Goal: Find specific page/section: Find specific page/section

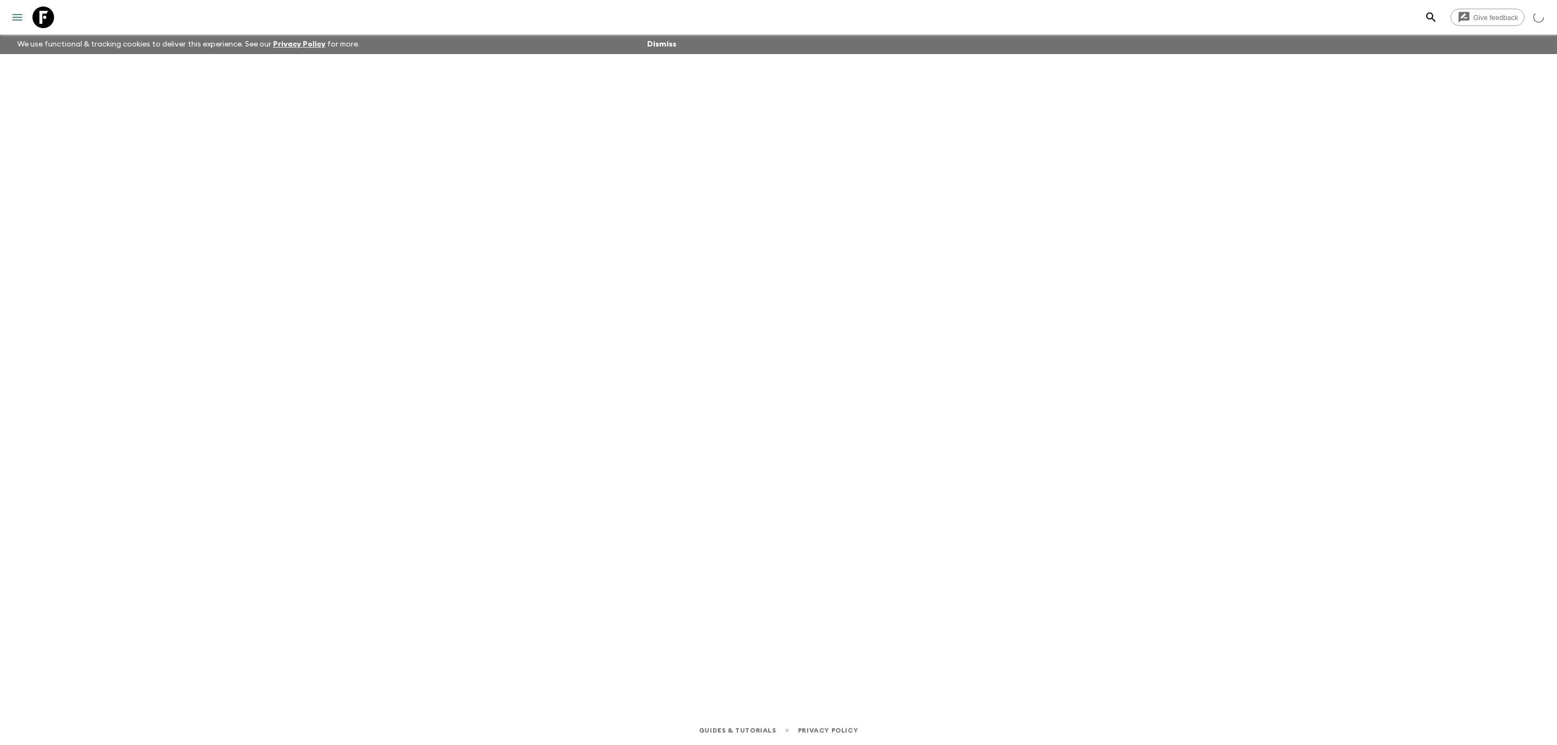
click at [24, 20] on button "menu" at bounding box center [17, 17] width 22 height 22
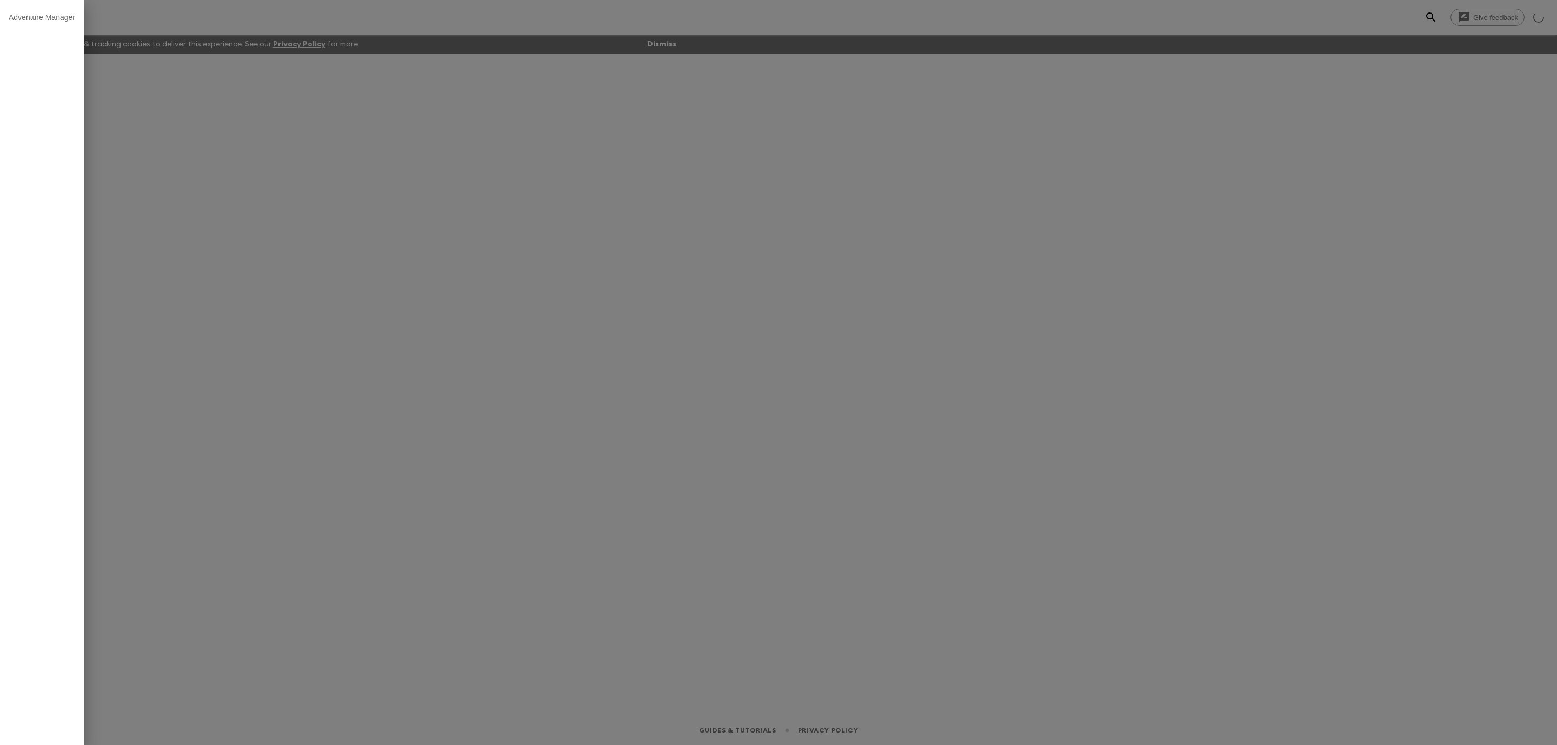
click at [228, 31] on div at bounding box center [778, 372] width 1557 height 745
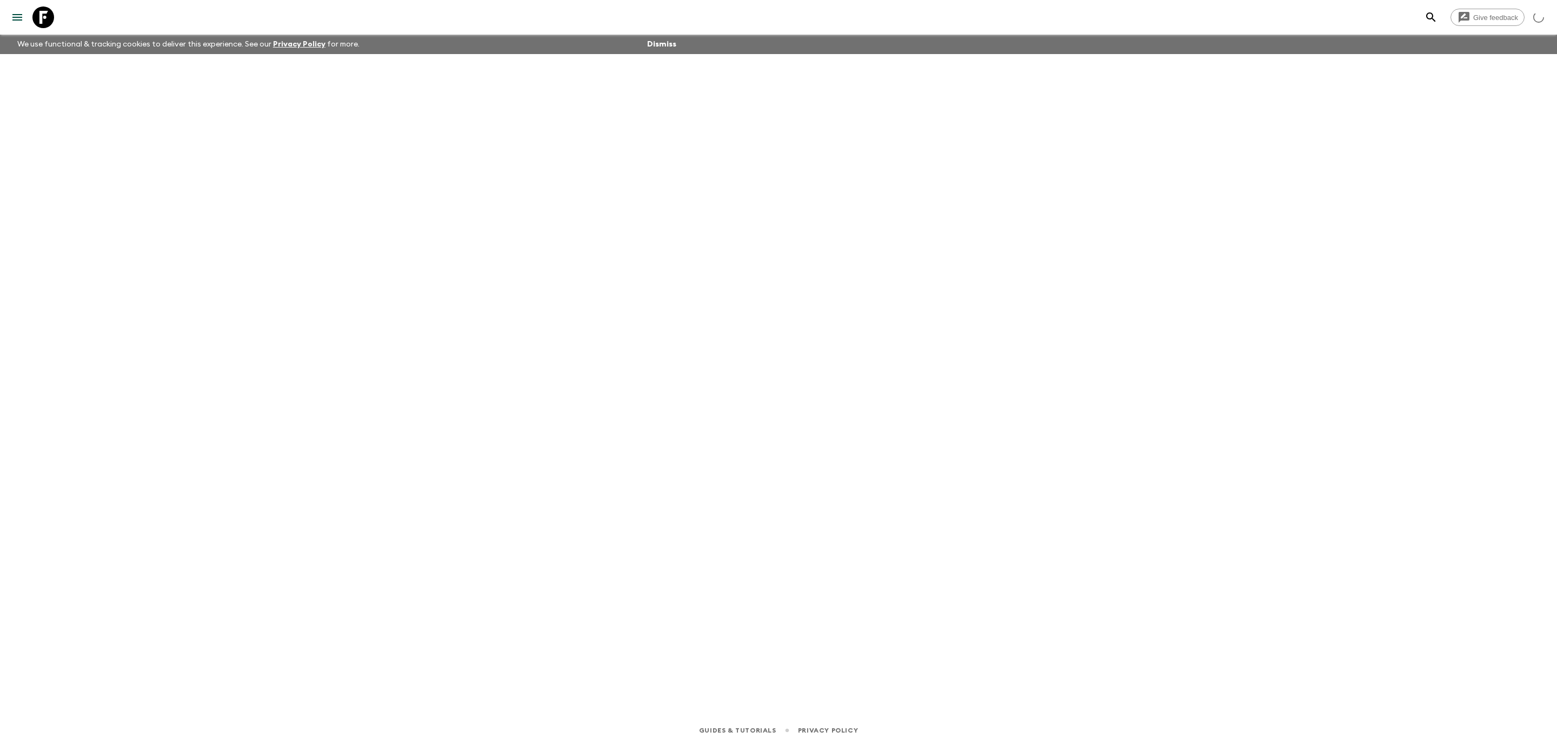
click at [39, 18] on icon at bounding box center [43, 17] width 22 height 22
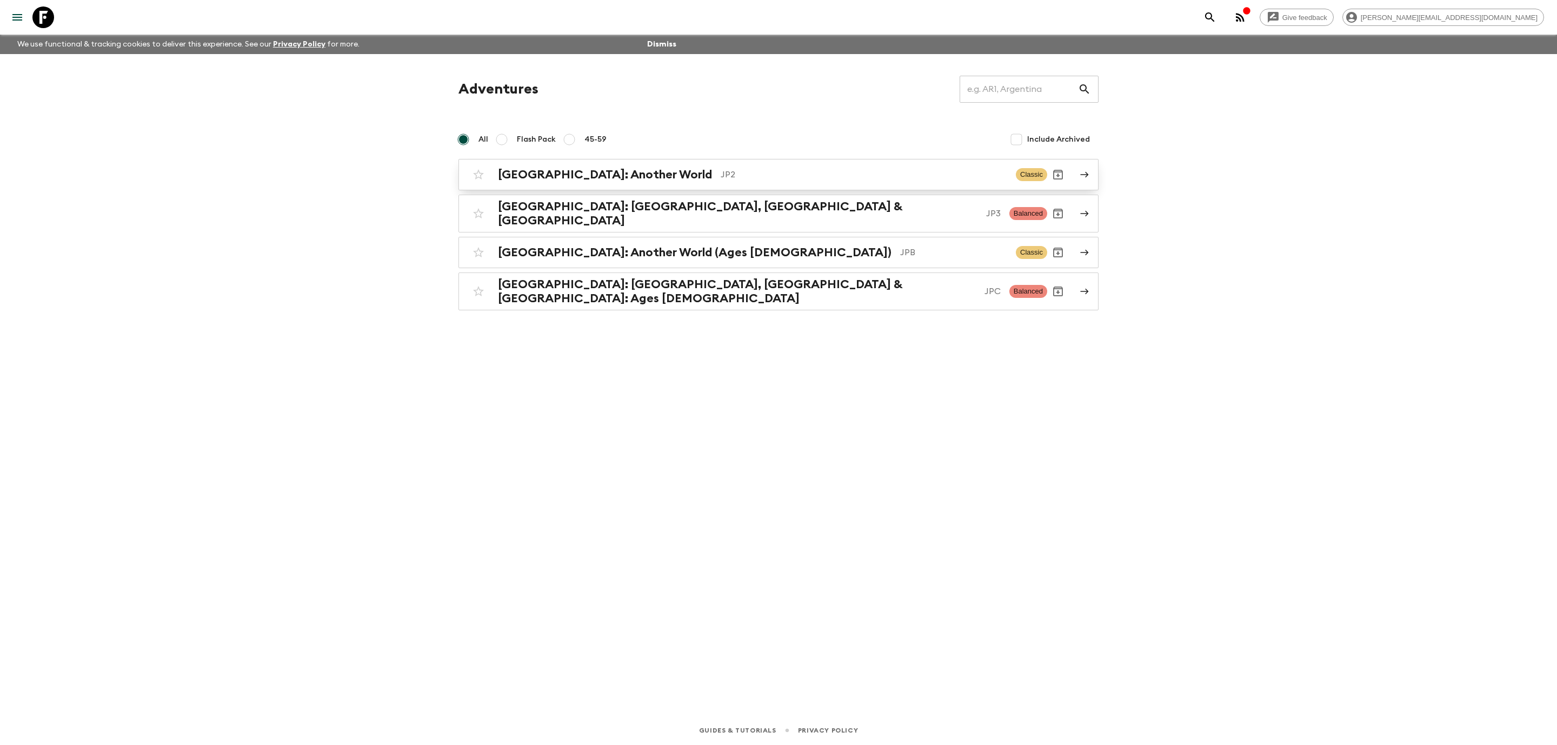
click at [753, 187] on link "[GEOGRAPHIC_DATA]: Another World JP2 Classic" at bounding box center [778, 174] width 640 height 31
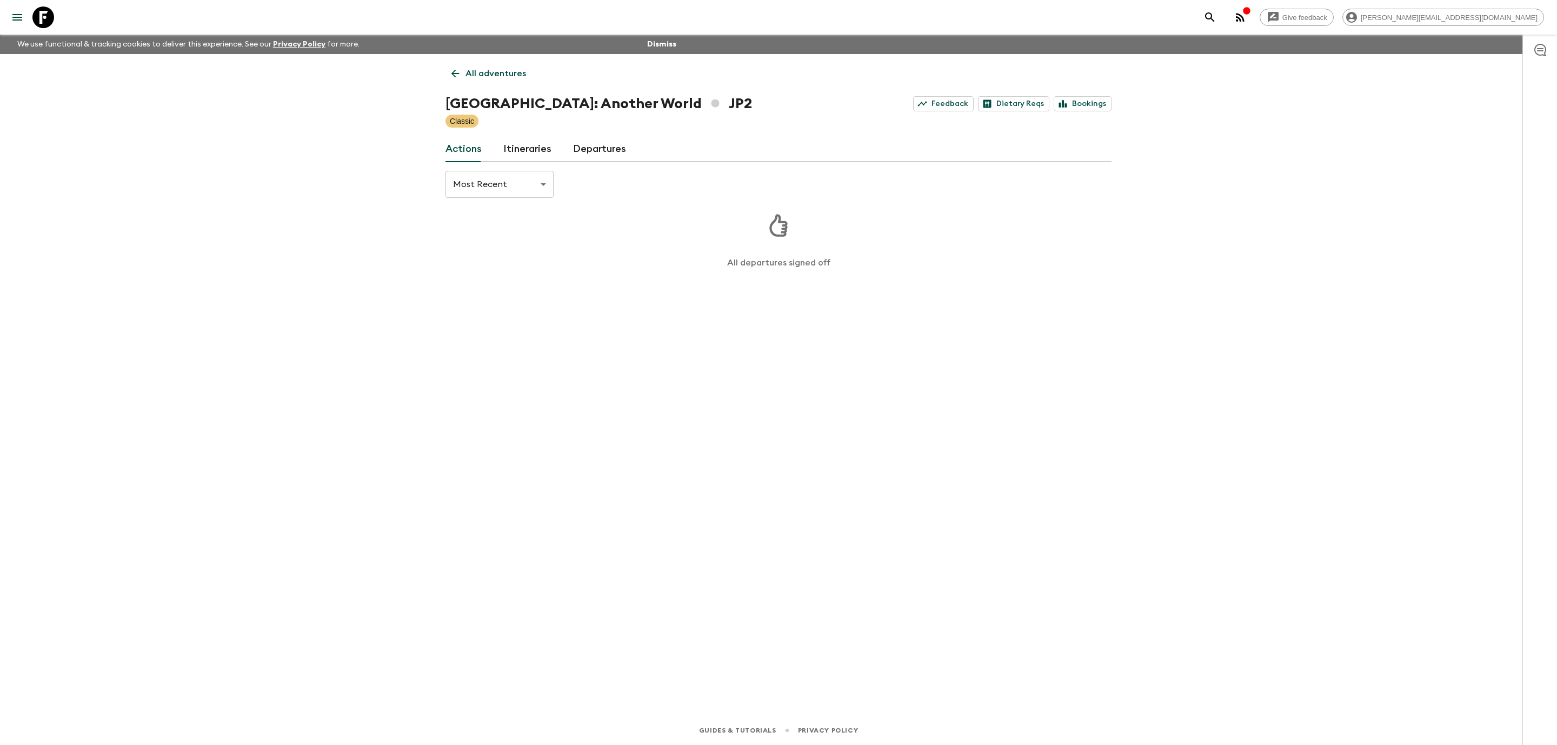
click at [605, 155] on link "Departures" at bounding box center [599, 149] width 53 height 26
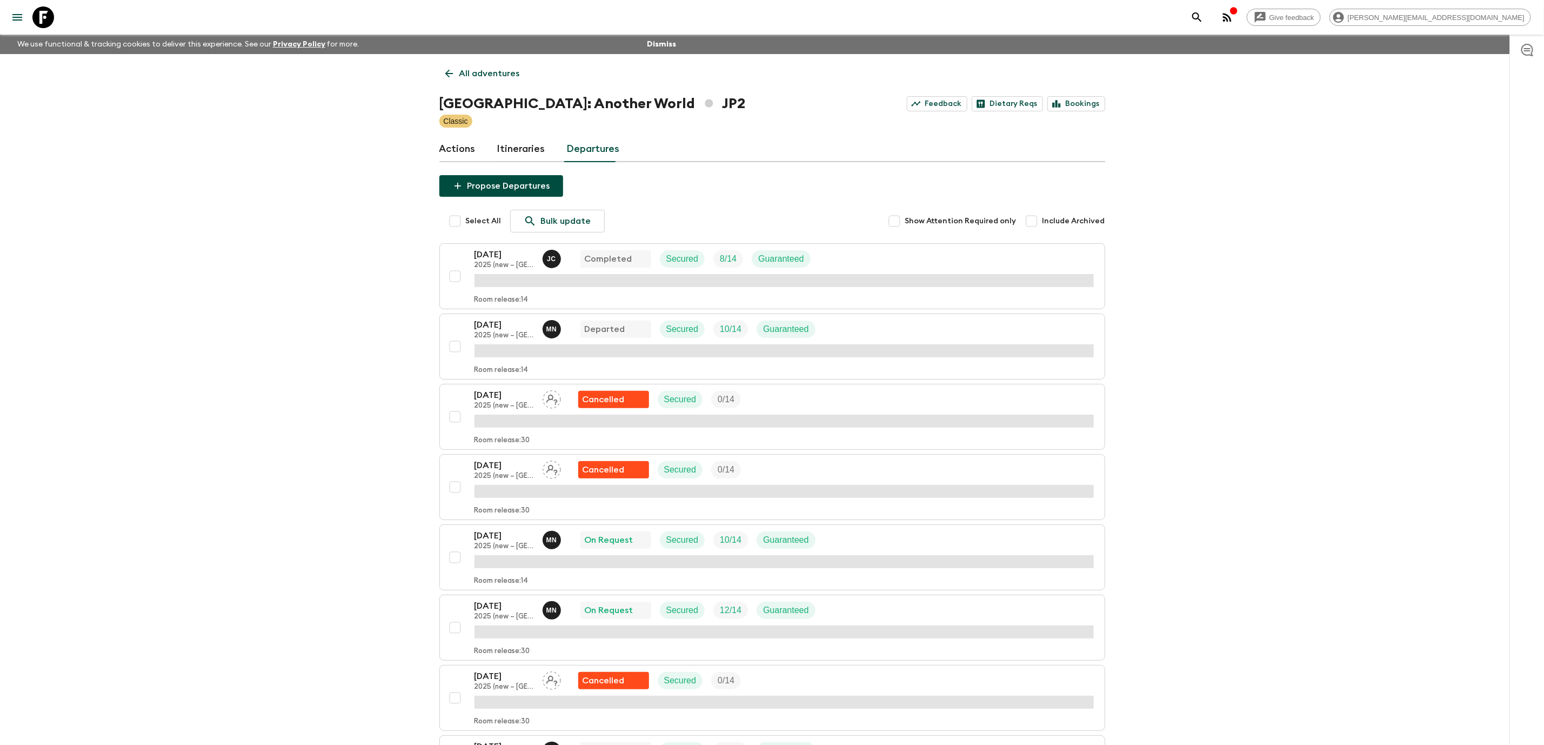
drag, startPoint x: 490, startPoint y: 150, endPoint x: 498, endPoint y: 151, distance: 8.3
click at [490, 150] on div "Actions Itineraries Departures" at bounding box center [772, 149] width 666 height 26
click at [523, 151] on link "Itineraries" at bounding box center [521, 149] width 48 height 26
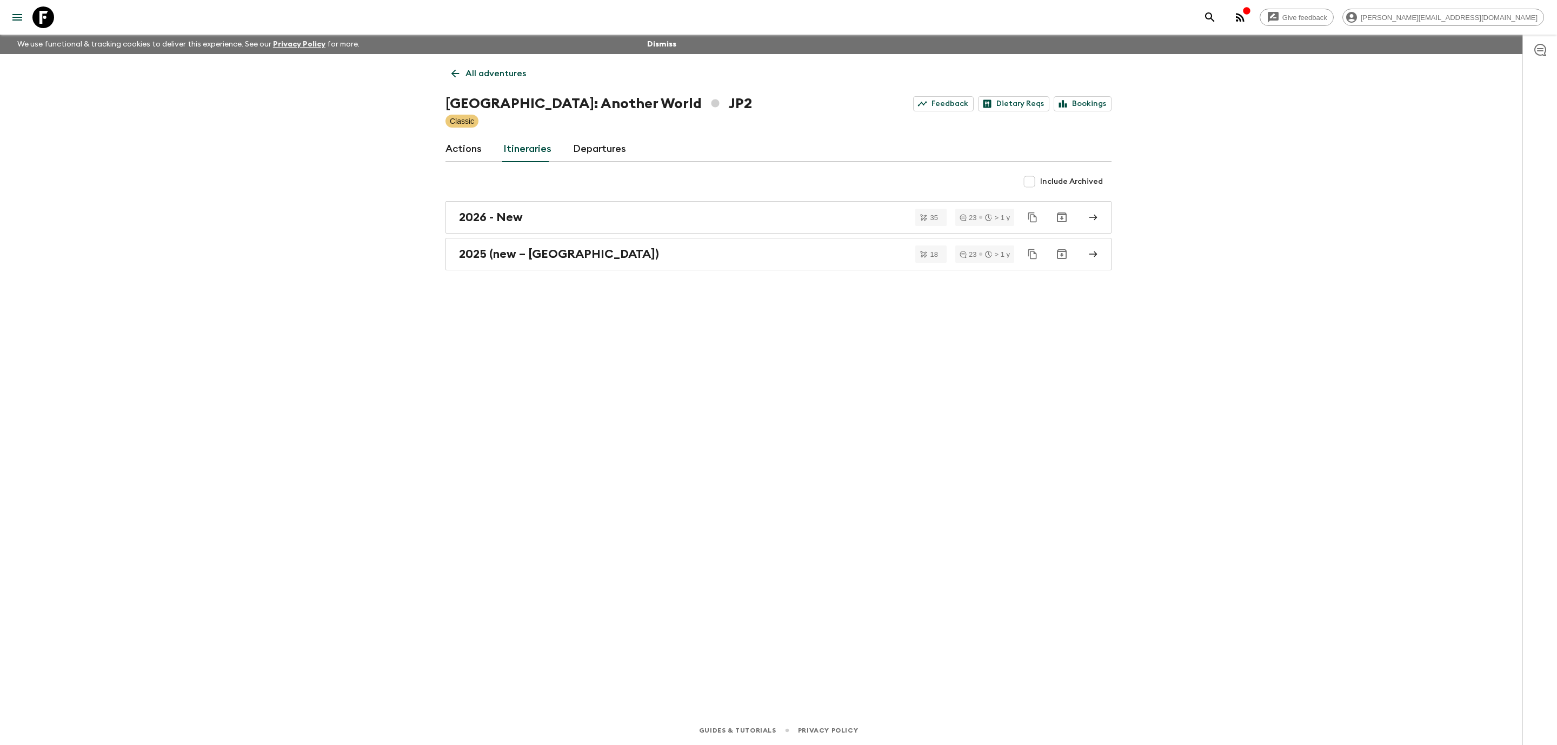
click at [715, 271] on div "All adventures Japan: Another World JP2 Feedback Dietary Reqs Bookings Classic …" at bounding box center [778, 369] width 692 height 631
click at [714, 257] on div "2025 (new – [GEOGRAPHIC_DATA])" at bounding box center [768, 254] width 618 height 14
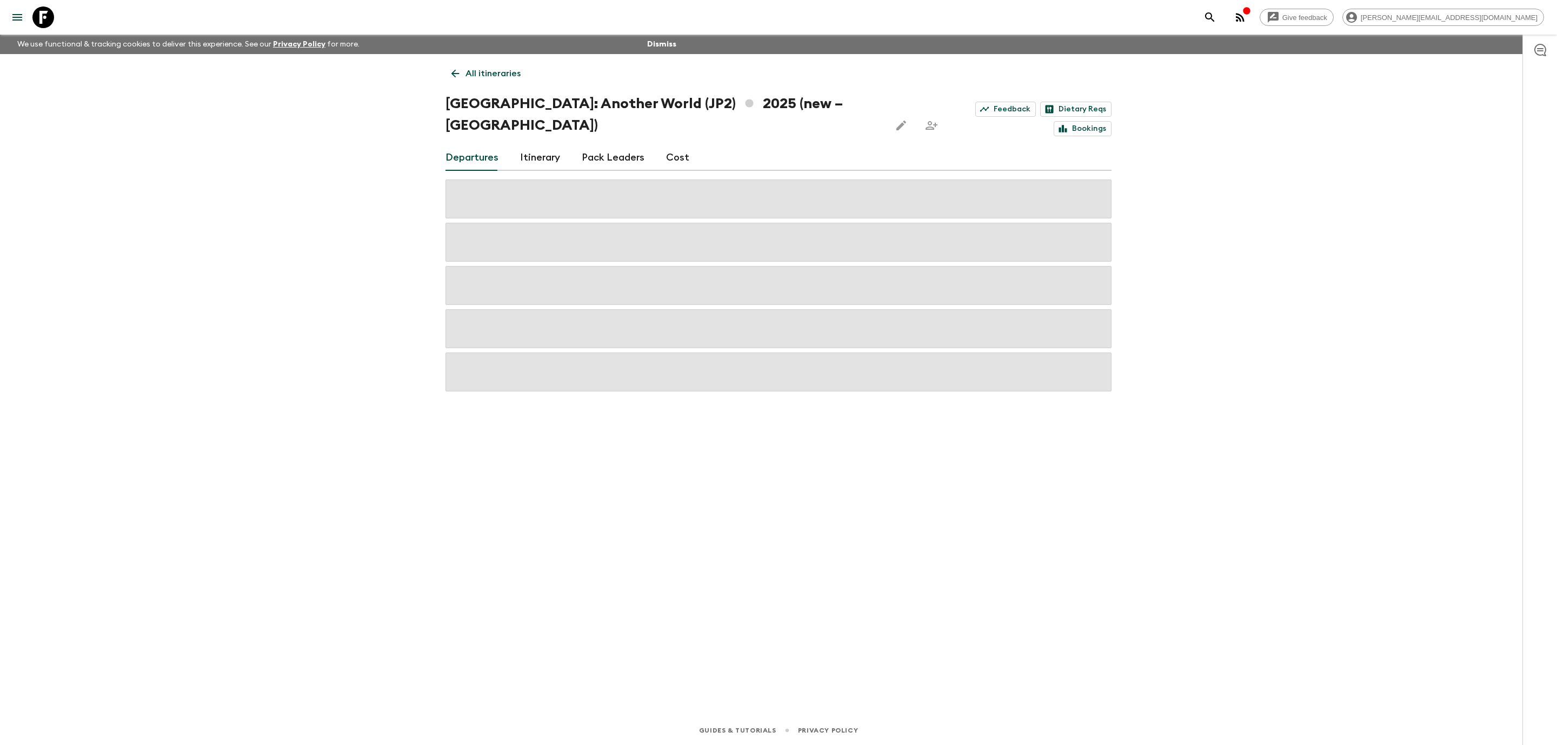
click at [1160, 661] on div "Give feedback [PERSON_NAME][EMAIL_ADDRESS][DOMAIN_NAME] We use functional & tra…" at bounding box center [778, 372] width 1557 height 745
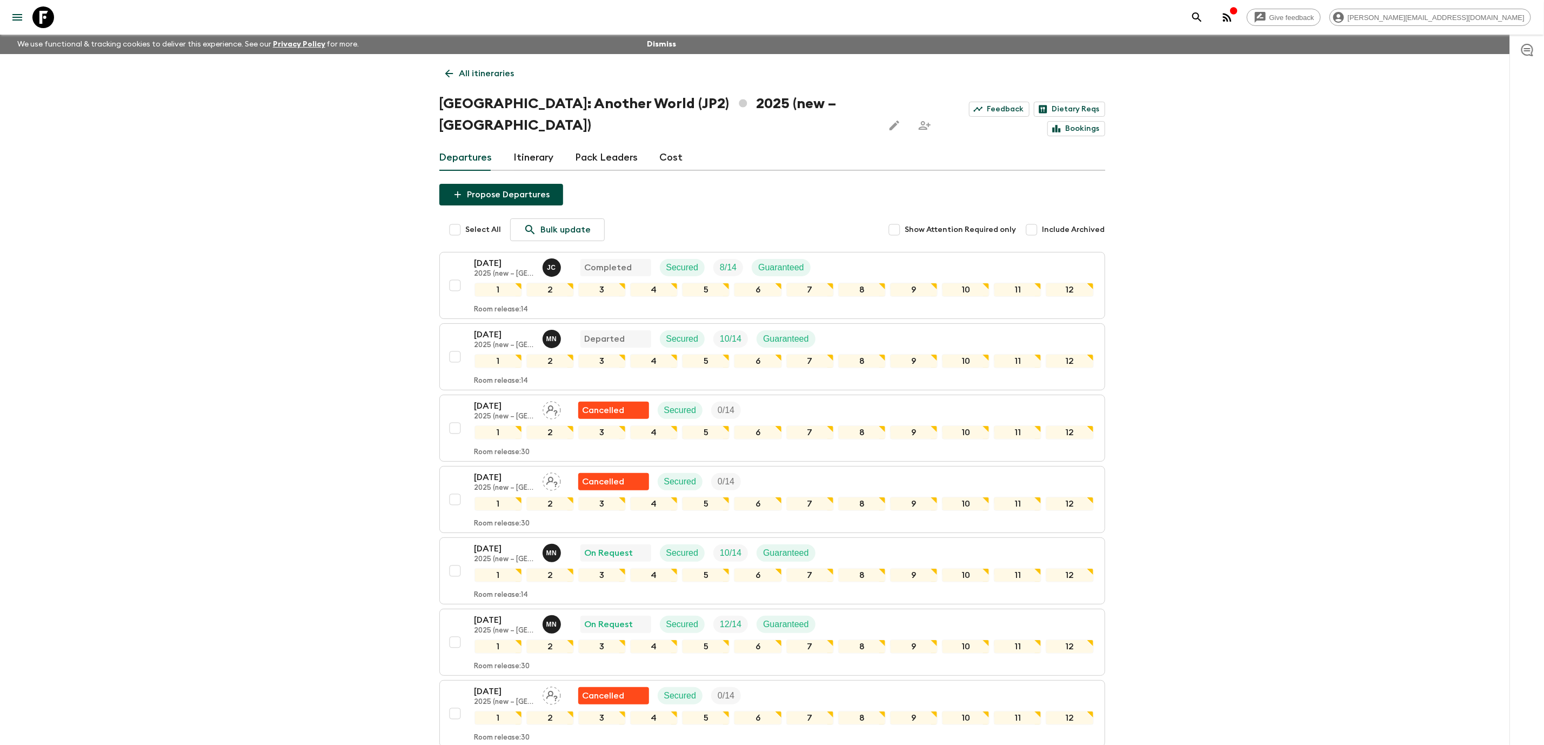
click at [666, 145] on link "Cost" at bounding box center [671, 158] width 23 height 26
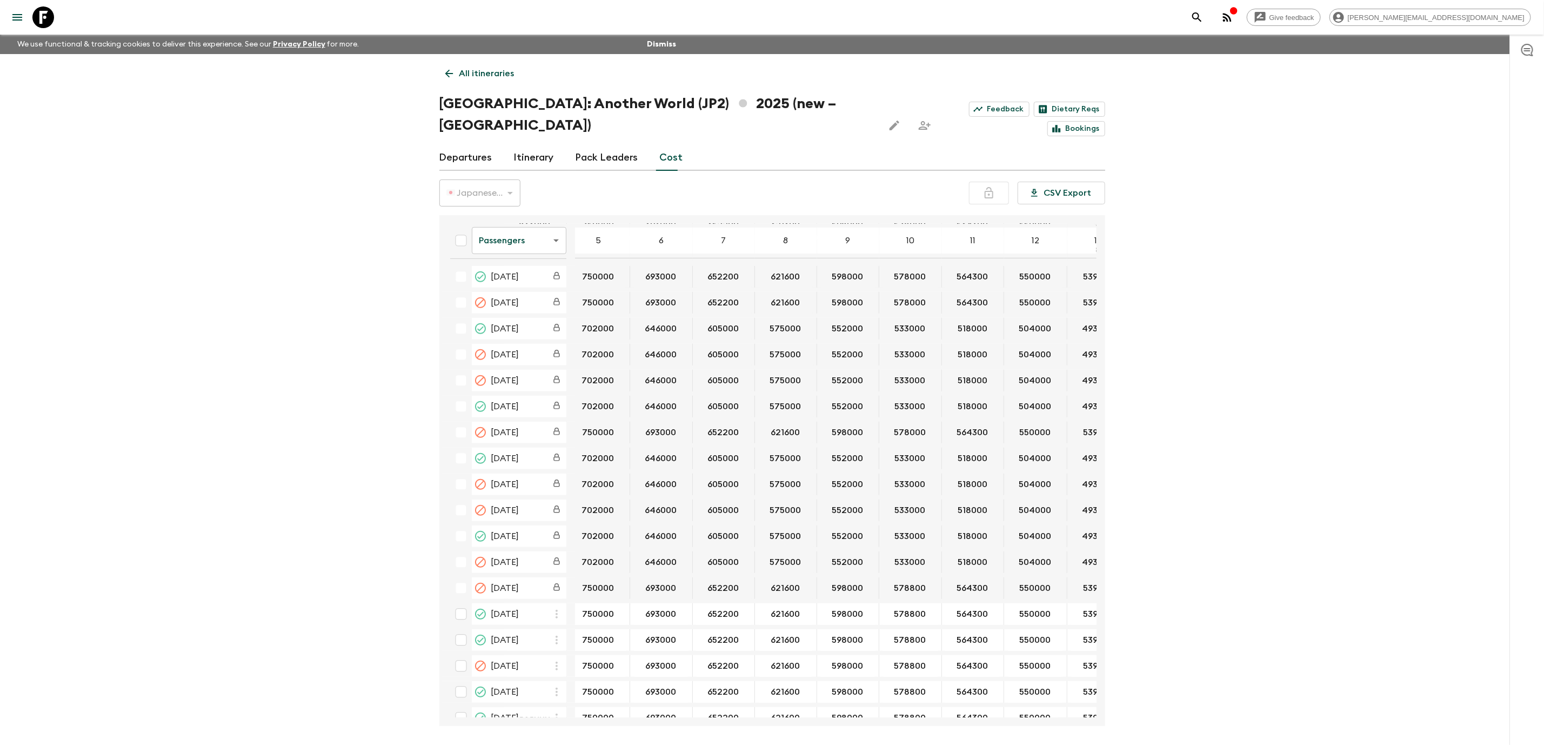
scroll to position [442, 75]
click at [901, 608] on input "578800" at bounding box center [907, 614] width 58 height 12
